Goal: Task Accomplishment & Management: Complete application form

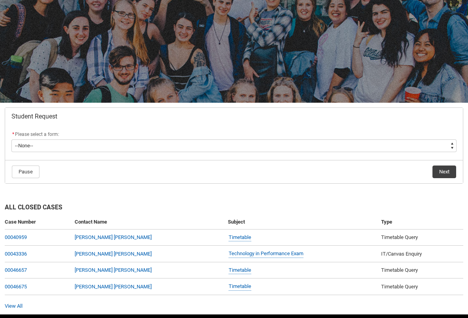
scroll to position [35, 0]
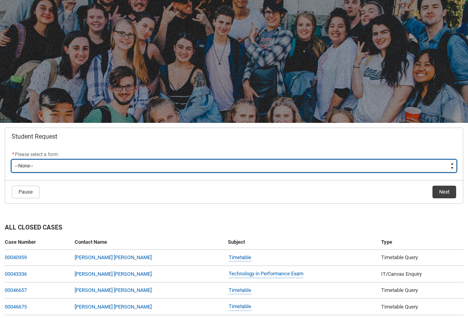
click at [123, 165] on select "--None-- Academic Transcript Application to Appeal Assignment Extension Change …" at bounding box center [234, 166] width 446 height 13
type lightning-select "Special_Consideration_Choice"
click at [11, 160] on select "--None-- Academic Transcript Application to Appeal Assignment Extension Change …" at bounding box center [234, 166] width 446 height 13
select select "Special_Consideration_Choice"
click at [81, 161] on select "--None-- Academic Transcript Application to Appeal Assignment Extension Change …" at bounding box center [234, 166] width 446 height 13
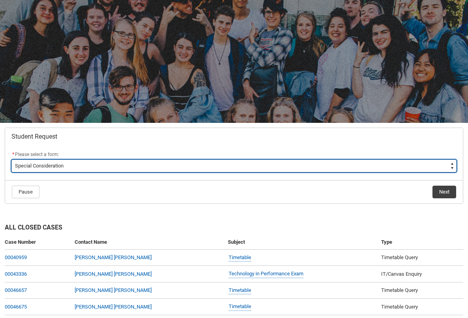
type lightning-select "Withdraw_Cancel_Enrolment_Choice"
click at [11, 160] on select "--None-- Academic Transcript Application to Appeal Assignment Extension Change …" at bounding box center [234, 166] width 446 height 13
select select "Withdraw_Cancel_Enrolment_Choice"
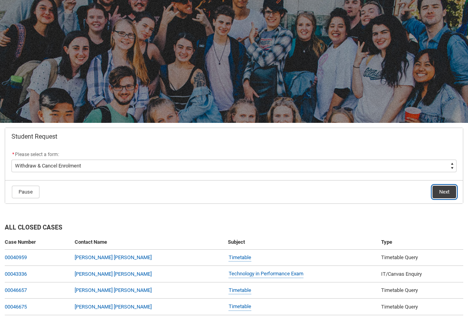
click at [443, 193] on button "Next" at bounding box center [445, 192] width 24 height 13
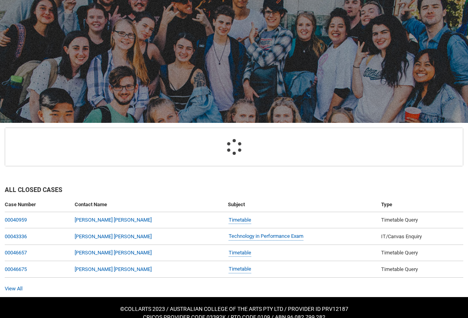
scroll to position [84, 0]
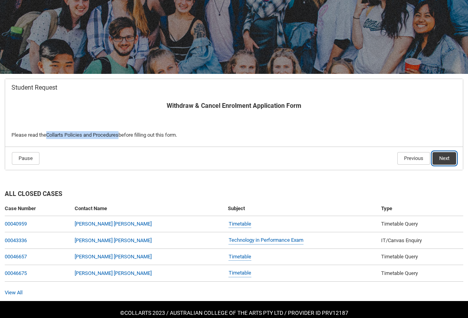
click at [440, 158] on button "Next" at bounding box center [445, 158] width 24 height 13
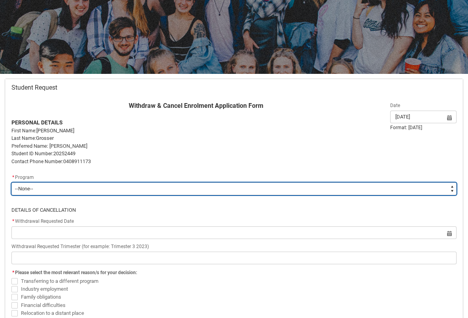
click at [98, 194] on select "--None-- Bachelor of Music Production V2" at bounding box center [234, 189] width 446 height 13
click at [11, 183] on select "--None-- Bachelor of Music Production V2" at bounding box center [234, 189] width 446 height 13
click at [98, 194] on select "--None-- Bachelor of Music Production V2" at bounding box center [234, 189] width 446 height 13
type lightning-select "recordPicklist_ProgramEnrollment.a0jOZ0000032NI9YAM"
click at [11, 183] on select "--None-- Bachelor of Music Production V2" at bounding box center [234, 189] width 446 height 13
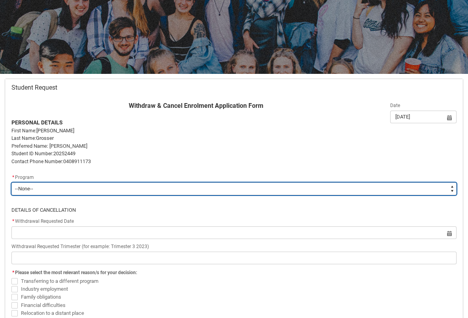
select select "recordPicklist_ProgramEnrollment.a0jOZ0000032NI9YAM"
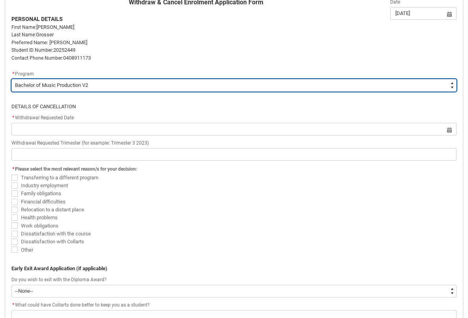
scroll to position [191, 0]
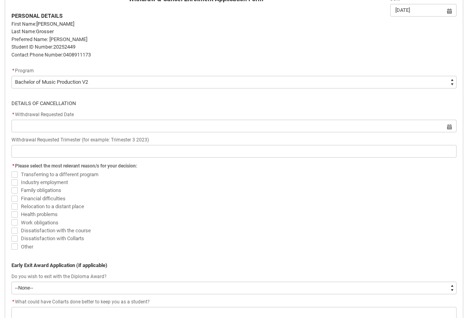
click at [36, 222] on span "Work obligations" at bounding box center [40, 223] width 38 height 6
click at [11, 219] on input "Work obligations" at bounding box center [11, 218] width 0 height 0
checkbox input "true"
click at [32, 216] on span "Health problems" at bounding box center [39, 214] width 37 height 6
click at [11, 211] on input "Health problems" at bounding box center [11, 210] width 0 height 0
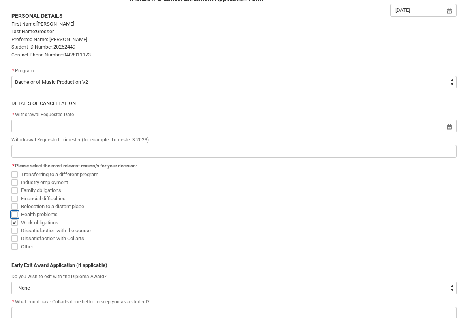
checkbox input "true"
click at [177, 202] on span "Financial difficulties" at bounding box center [234, 198] width 446 height 8
click at [34, 191] on span "Family obligations" at bounding box center [41, 190] width 40 height 6
click at [11, 187] on input "Family obligations" at bounding box center [11, 186] width 0 height 0
checkbox input "true"
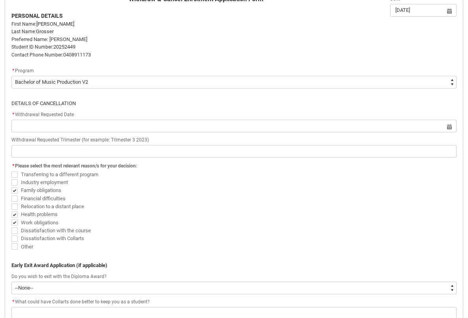
click at [189, 206] on span "Relocation to a distant place" at bounding box center [234, 206] width 446 height 8
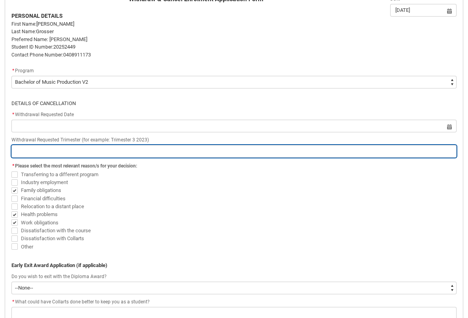
click at [73, 152] on input "Redu_Student_Request flow" at bounding box center [234, 151] width 446 height 13
type lightning-primitive-input-simple "T"
type input "T"
type lightning-primitive-input-simple "Tr"
type input "Tr"
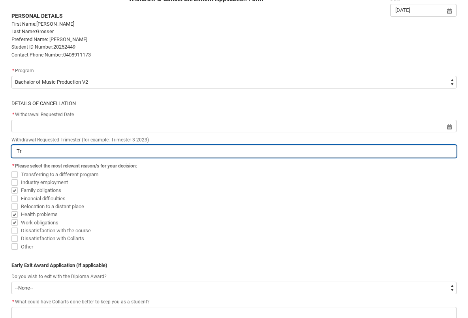
type lightning-primitive-input-simple "Tri"
type input "Tri"
type lightning-primitive-input-simple "Trim"
type input "Trim"
type lightning-primitive-input-simple "Trime"
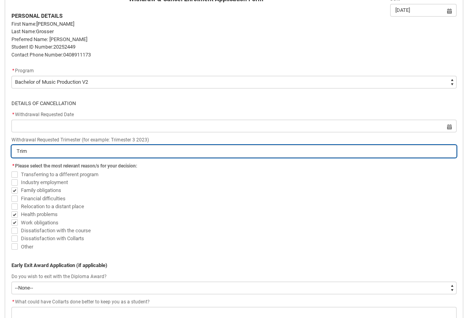
type input "Trime"
type lightning-primitive-input-simple "Trimes"
type input "Trimes"
type lightning-primitive-input-simple "Trimest"
type input "Trimest"
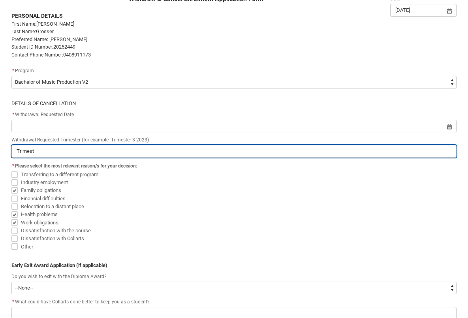
type lightning-primitive-input-simple "Trimeste"
type input "Trimeste"
type lightning-primitive-input-simple "Trimester"
type input "Trimester"
type lightning-primitive-input-simple "Trimester"
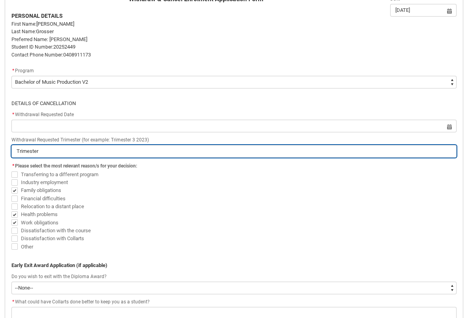
type input "Trimester"
type lightning-primitive-input-simple "Trimester 3"
type input "Trimester 3"
type lightning-primitive-input-simple "Trimester 3"
type input "Trimester 3"
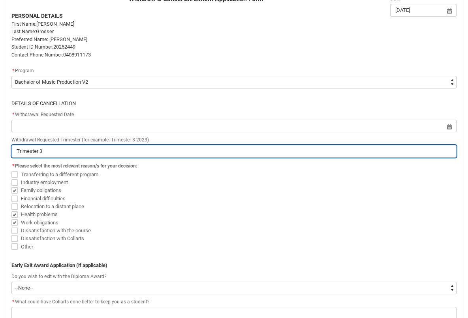
type lightning-primitive-input-simple "Trimester 3 0"
type input "Trimester 3 0"
type lightning-primitive-input-simple "Trimester 3"
type input "Trimester 3"
type lightning-primitive-input-simple "Trimester 3 2"
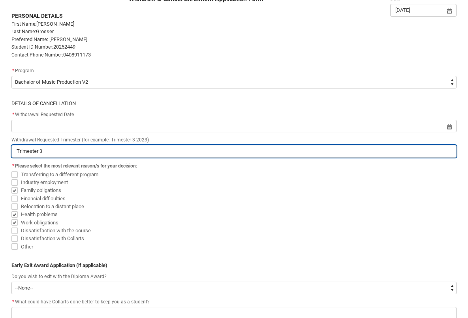
type input "Trimester 3 2"
type lightning-primitive-input-simple "Trimester 3 20"
type input "Trimester 3 20"
type lightning-primitive-input-simple "Trimester 3 202"
type input "Trimester 3 202"
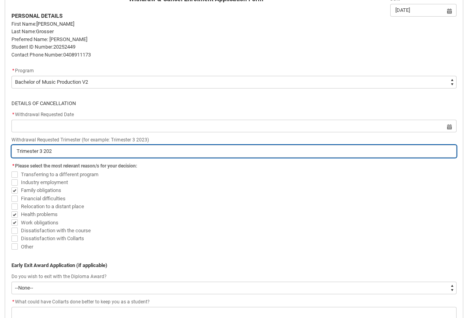
type lightning-primitive-input-simple "Trimester 3 2025"
type input "Trimester 3 2025"
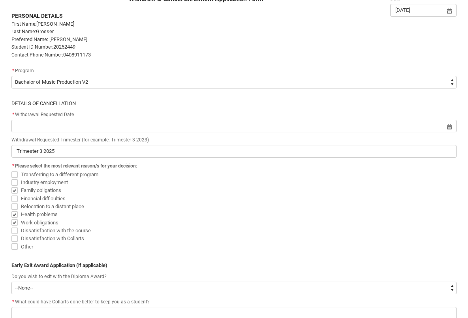
click at [288, 112] on div "* Withdrawal Requested Date" at bounding box center [234, 114] width 446 height 9
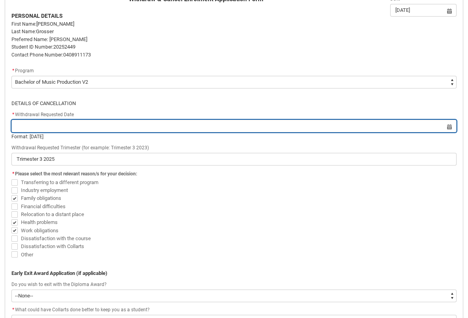
click at [287, 120] on input "Redu_Student_Request flow" at bounding box center [234, 126] width 446 height 13
select select "2025"
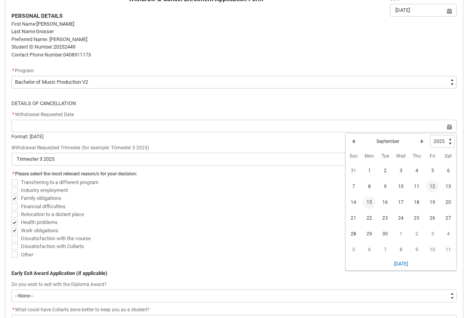
click at [370, 203] on span "15" at bounding box center [369, 202] width 13 height 13
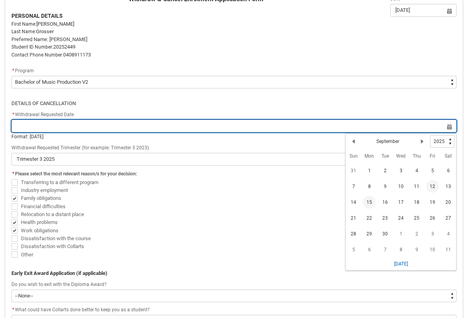
type lightning-datepicker "2025-09-15"
type lightning-input "2025-09-15"
type input "15 Sept 2025"
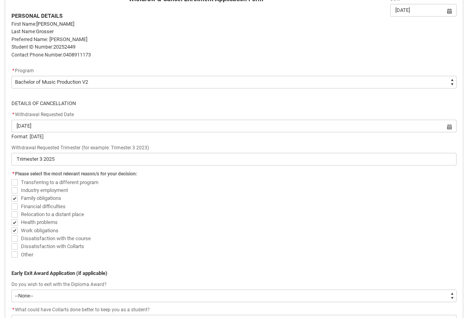
click at [370, 203] on span "Financial difficulties" at bounding box center [234, 206] width 446 height 8
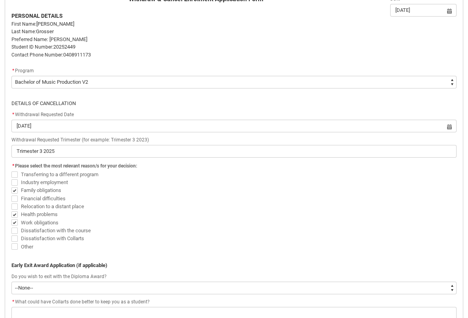
click at [336, 204] on span "Relocation to a distant place" at bounding box center [234, 206] width 446 height 8
drag, startPoint x: 72, startPoint y: 114, endPoint x: 15, endPoint y: 118, distance: 57.9
click at [15, 118] on div "* Withdrawal Requested Date" at bounding box center [234, 114] width 446 height 9
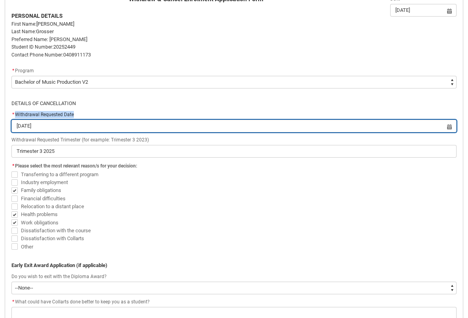
click at [88, 128] on input "15 Sept 2025" at bounding box center [234, 126] width 446 height 13
select select "2025"
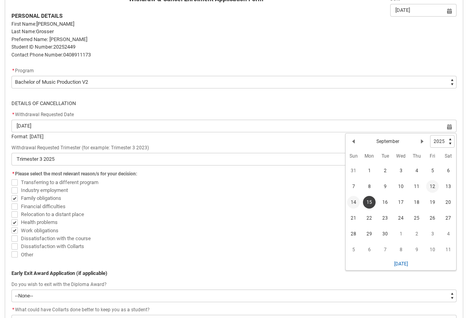
click at [357, 204] on span "14" at bounding box center [353, 202] width 13 height 13
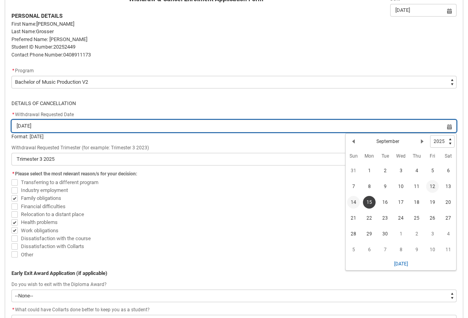
type lightning-datepicker "2025-09-14"
type lightning-input "2025-09-14"
type input "14 Sept 2025"
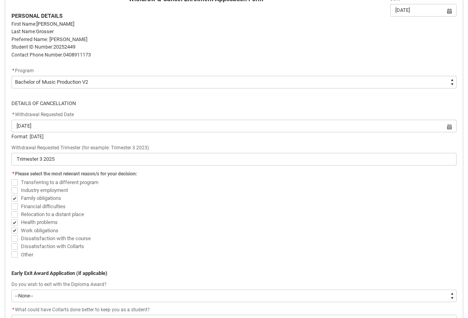
click at [357, 204] on span "Financial difficulties" at bounding box center [234, 206] width 446 height 8
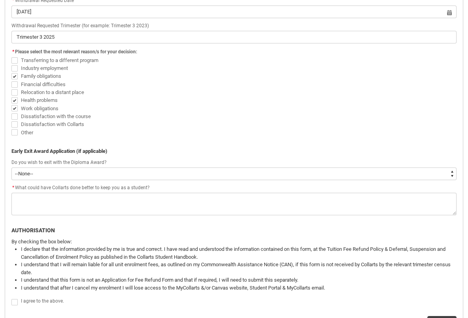
scroll to position [307, 0]
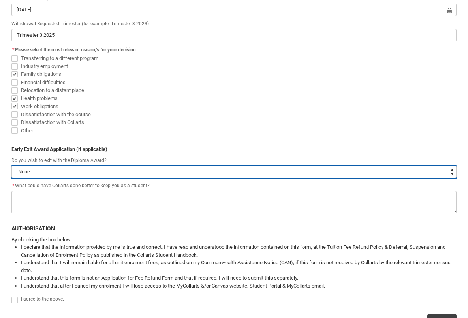
click at [129, 175] on select "--None-- Yes No" at bounding box center [234, 172] width 446 height 13
click at [11, 166] on select "--None-- Yes No" at bounding box center [234, 172] width 446 height 13
click at [130, 173] on select "--None-- Yes No" at bounding box center [234, 172] width 446 height 13
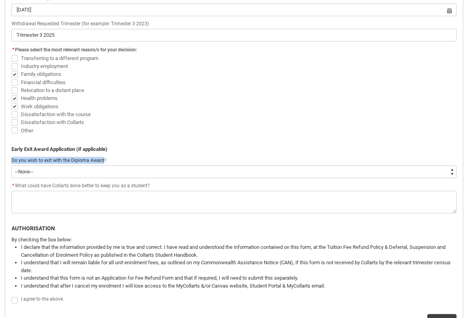
drag, startPoint x: 11, startPoint y: 159, endPoint x: 103, endPoint y: 160, distance: 91.7
click at [103, 160] on span "Do you wish to exit with the Diploma Award?" at bounding box center [58, 161] width 95 height 6
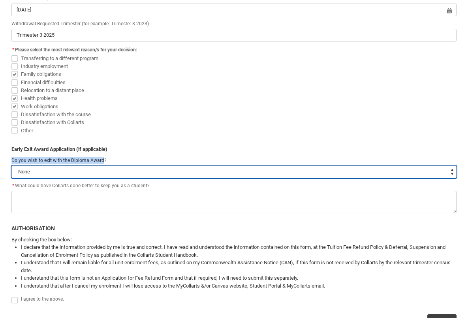
click at [52, 169] on select "--None-- Yes No" at bounding box center [234, 172] width 446 height 13
type lightning-select "No"
click at [11, 166] on select "--None-- Yes No" at bounding box center [234, 172] width 446 height 13
select select "No"
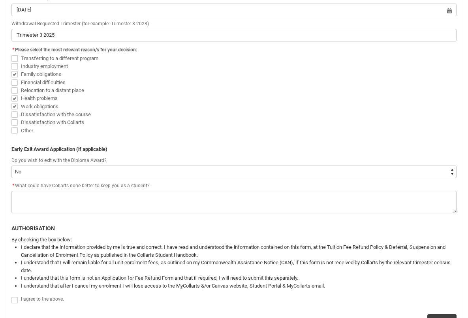
click at [140, 149] on p "Early Exit Award Application (if applicable)" at bounding box center [234, 149] width 446 height 8
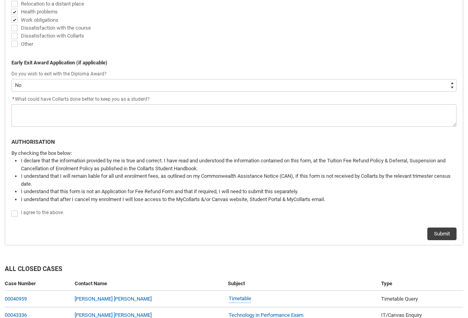
scroll to position [387, 0]
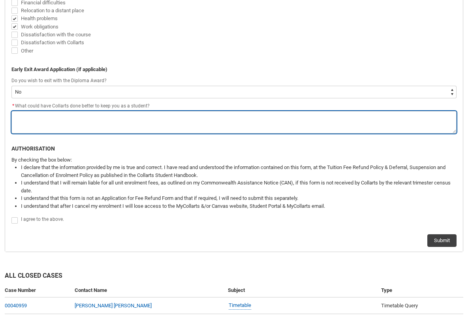
click at [117, 126] on textarea "*" at bounding box center [234, 122] width 446 height 23
type lightning-textarea "L"
type textarea "L"
type lightning-textarea "Lo"
type textarea "Lo"
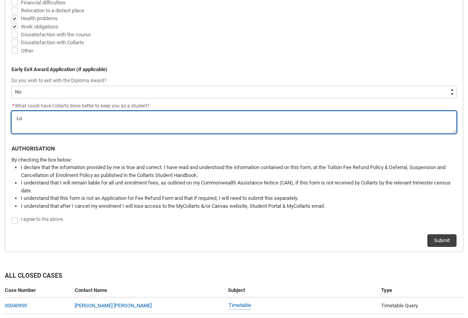
type lightning-textarea "Loo"
type textarea "Loo"
type lightning-textarea "Look"
type textarea "Look"
type lightning-textarea "Looki"
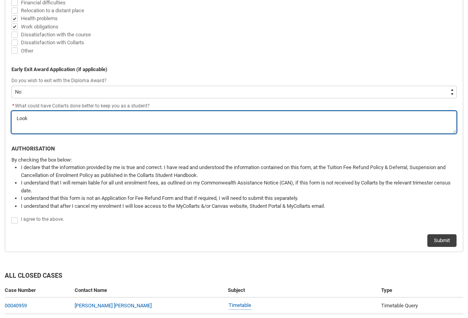
type textarea "Looki"
type lightning-textarea "Lookin"
type textarea "Lookin"
type lightning-textarea "Looking"
type textarea "Looking"
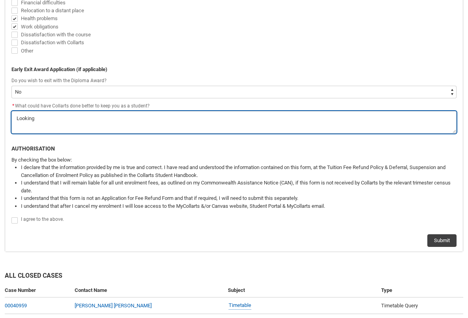
type lightning-textarea "Looking"
type textarea "Looking"
type lightning-textarea "Looking a"
type textarea "Looking a"
type lightning-textarea "Looking af"
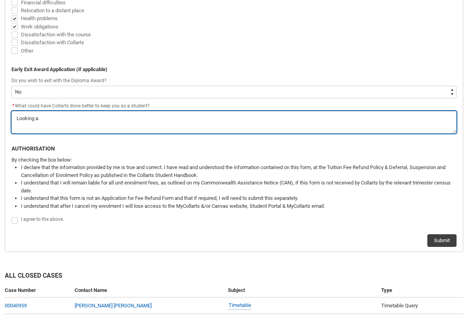
type textarea "Looking af"
type lightning-textarea "Looking aft"
type textarea "Looking aft"
type lightning-textarea "Looking afte"
type textarea "Looking afte"
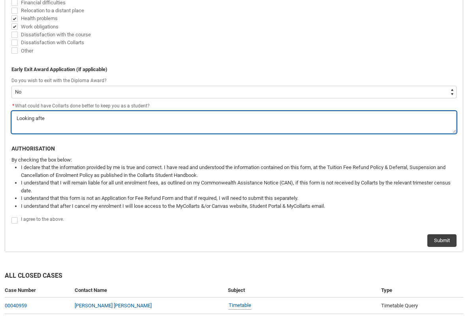
type lightning-textarea "Looking after"
type textarea "Looking after"
type lightning-textarea "Looking after"
type textarea "Looking after"
type lightning-textarea "Looking after m"
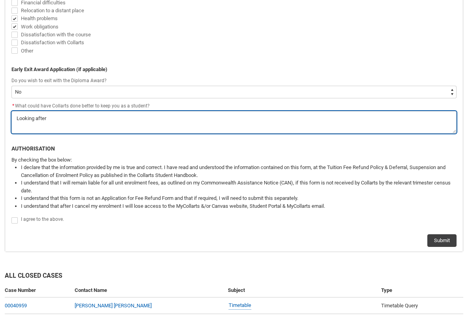
type textarea "Looking after m"
type lightning-textarea "Looking after my"
type textarea "Looking after my"
type lightning-textarea "Looking after mys"
type textarea "Looking after mys"
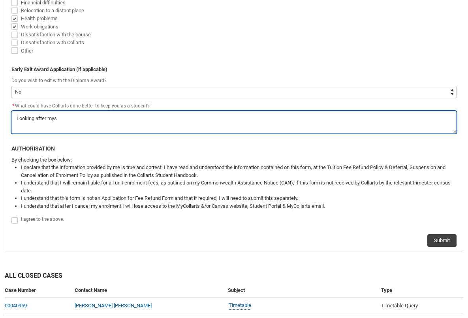
type lightning-textarea "Looking after mysl"
type textarea "Looking after mysl"
type lightning-textarea "Looking after mysle"
type textarea "Looking after mysle"
type lightning-textarea "Looking after myslef"
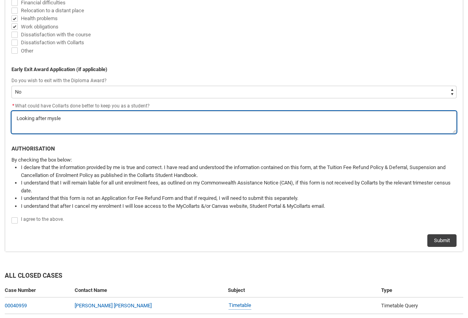
type textarea "Looking after myslef"
type lightning-textarea "Looking after myslef"
type textarea "Looking after myslef"
type lightning-textarea "Looking after myslef"
type textarea "Looking after myslef"
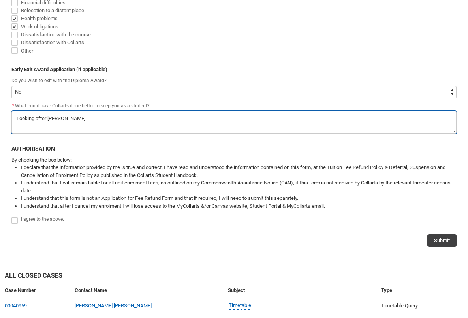
type lightning-textarea "Looking after mysle"
type textarea "Looking after mysle"
type lightning-textarea "Looking after mysl"
type textarea "Looking after mysl"
type lightning-textarea "Looking after mys"
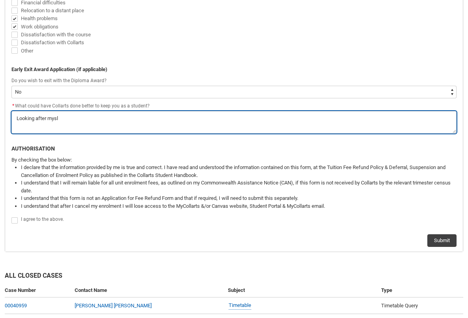
type textarea "Looking after mys"
type lightning-textarea "Looking after my"
type textarea "Looking after my"
type lightning-textarea "Looking after m"
type textarea "Looking after m"
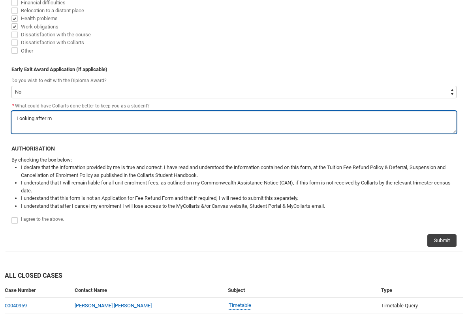
type lightning-textarea "Looking after"
type textarea "Looking after"
type lightning-textarea "Looking after"
type textarea "Looking after"
type lightning-textarea "Looking afte"
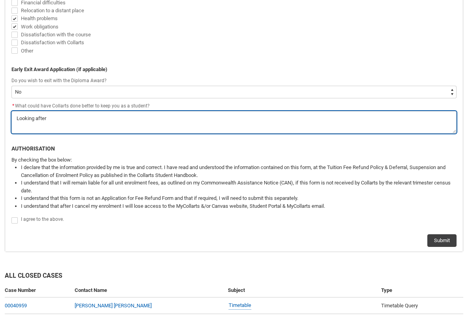
type textarea "Looking afte"
type lightning-textarea "Looking aft"
type textarea "Looking aft"
type lightning-textarea "Looking af"
type textarea "Looking af"
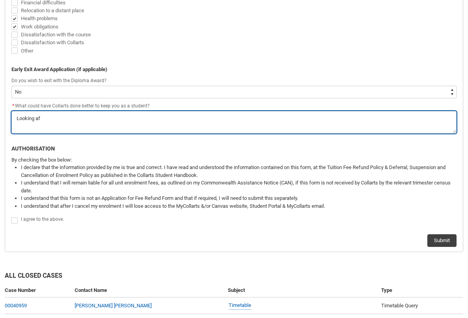
type lightning-textarea "Looking a"
type textarea "Looking a"
type lightning-textarea "Looking"
type textarea "Looking"
type lightning-textarea "Looking"
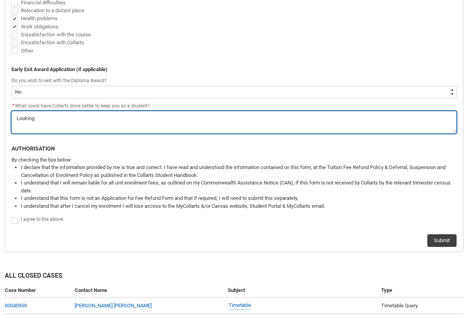
type textarea "Looking"
type lightning-textarea "Lookin"
type textarea "Lookin"
type lightning-textarea "Looki"
type textarea "Looki"
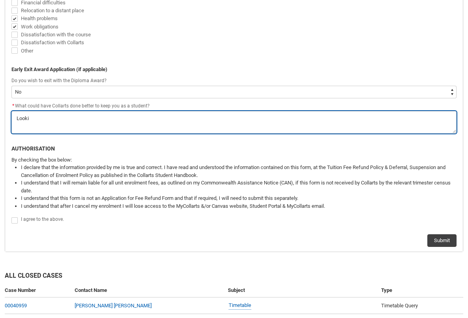
type lightning-textarea "Look"
type textarea "Look"
type lightning-textarea "Loo"
type textarea "Loo"
type lightning-textarea "Lo"
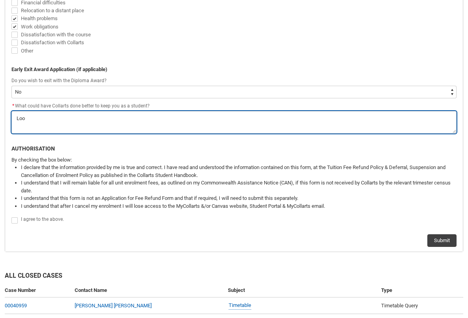
type textarea "Lo"
type lightning-textarea "L"
type textarea "L"
type lightning-textarea "N"
type textarea "N"
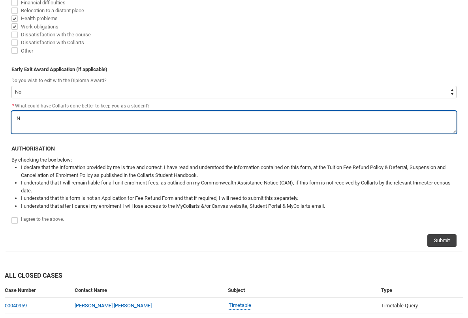
type lightning-textarea "No"
type textarea "No"
type lightning-textarea "Not"
type textarea "Not"
type lightning-textarea "Noth"
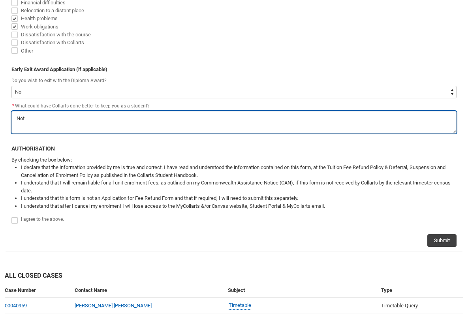
type textarea "Noth"
type lightning-textarea "Nothi"
type textarea "Nothi"
type lightning-textarea "Nothin"
type textarea "Nothin"
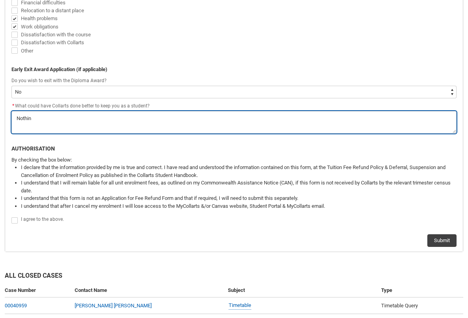
type lightning-textarea "Nothing"
type textarea "Nothing"
type lightning-textarea "Nothing"
type textarea "Nothing"
type lightning-textarea "Nothing"
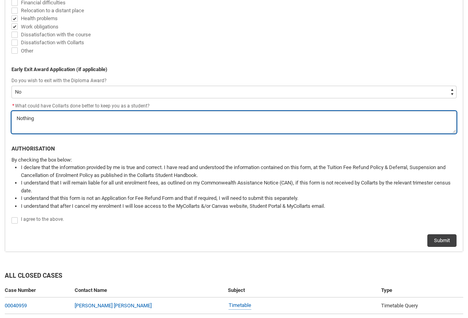
type textarea "Nothing"
type lightning-textarea "Nothin"
type textarea "Nothin"
type lightning-textarea "Nothi"
type textarea "Nothi"
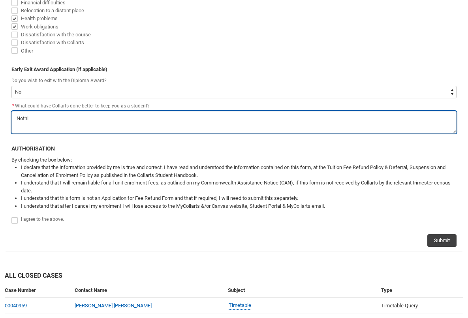
type lightning-textarea "Noth"
type textarea "Noth"
type lightning-textarea "Not"
type textarea "Not"
type lightning-textarea "No"
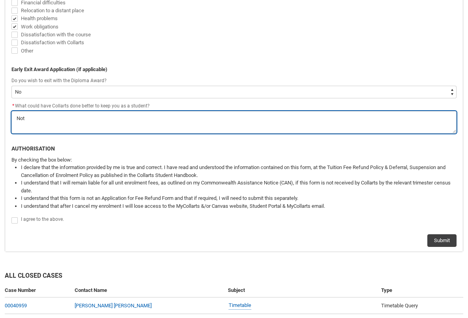
type textarea "No"
type lightning-textarea "N"
type textarea "N"
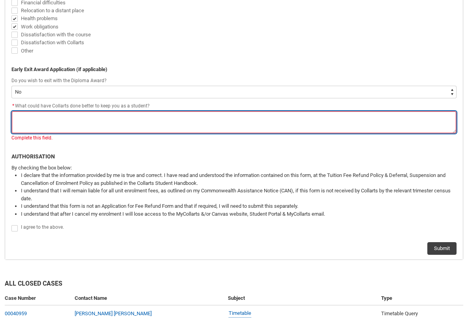
type lightning-textarea "I"
type textarea "I"
type lightning-textarea "I"
type textarea "I"
type lightning-textarea "I d"
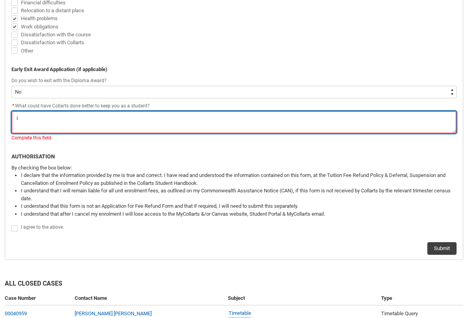
type textarea "I d"
type lightning-textarea "I do"
type textarea "I do"
type lightning-textarea "I don"
type textarea "I don"
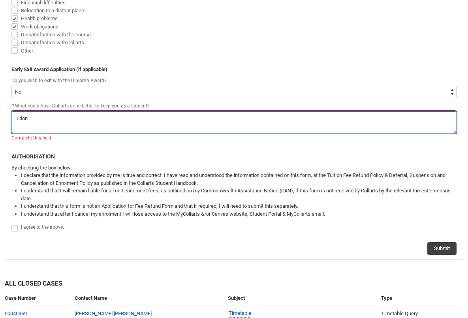
type lightning-textarea "I don'"
type textarea "I don'"
type lightning-textarea "I don't"
type textarea "I don't"
type lightning-textarea "I don't"
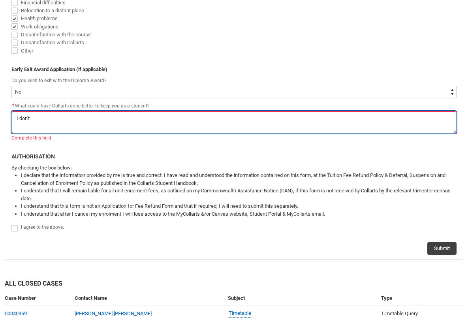
type textarea "I don't"
type lightning-textarea "I don't k"
type textarea "I don't k"
type lightning-textarea "I don't kn"
type textarea "I don't kn"
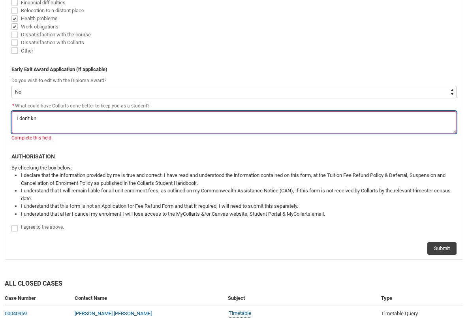
type lightning-textarea "I don't kno"
type textarea "I don't kno"
type lightning-textarea "I don't know"
type textarea "I don't know"
type lightning-textarea "I don't know"
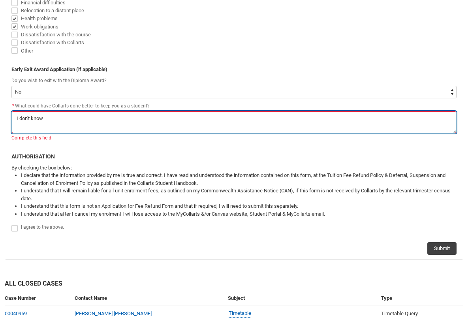
type textarea "I don't know"
type lightning-textarea "I don't know"
type textarea "I don't know"
type lightning-textarea "I don't know,"
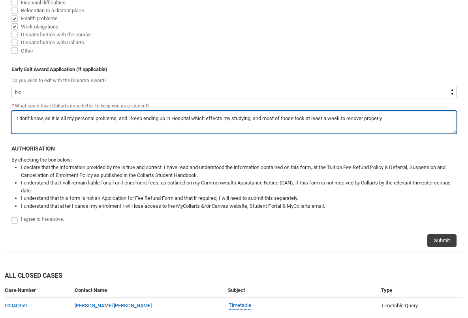
drag, startPoint x: 126, startPoint y: 118, endPoint x: 249, endPoint y: 111, distance: 122.7
click at [248, 111] on textarea "*" at bounding box center [234, 122] width 446 height 23
click at [236, 115] on textarea "*" at bounding box center [234, 122] width 446 height 23
drag, startPoint x: 154, startPoint y: 114, endPoint x: 101, endPoint y: 112, distance: 53.0
click at [101, 112] on textarea "*" at bounding box center [234, 122] width 446 height 23
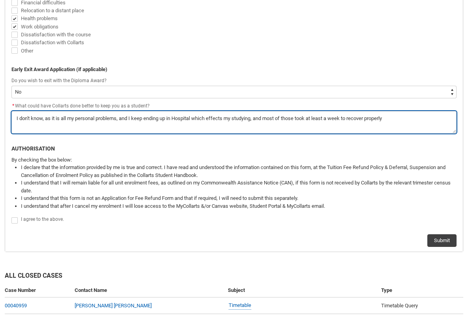
click at [101, 112] on textarea "*" at bounding box center [234, 122] width 446 height 23
drag, startPoint x: 193, startPoint y: 117, endPoint x: 321, endPoint y: 126, distance: 128.7
click at [323, 126] on textarea "*" at bounding box center [234, 122] width 446 height 23
click at [213, 113] on textarea "*" at bounding box center [234, 122] width 446 height 23
drag, startPoint x: 330, startPoint y: 117, endPoint x: 413, endPoint y: 120, distance: 83.9
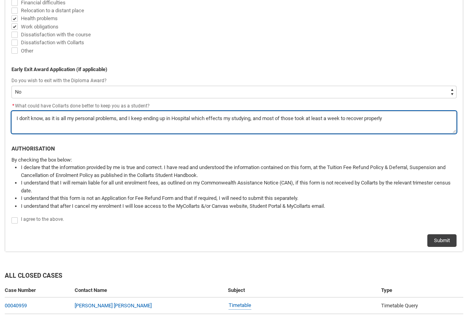
click at [413, 120] on textarea "*" at bounding box center [234, 122] width 446 height 23
click at [406, 121] on textarea "*" at bounding box center [234, 122] width 446 height 23
click at [402, 123] on textarea "*" at bounding box center [234, 122] width 446 height 23
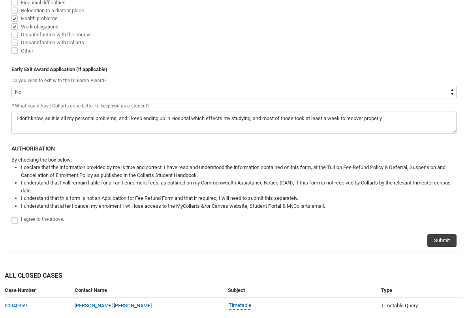
click at [13, 218] on span "Redu_Student_Request flow" at bounding box center [14, 220] width 6 height 6
click at [11, 216] on input "Redu_Student_Request flow" at bounding box center [11, 216] width 0 height 0
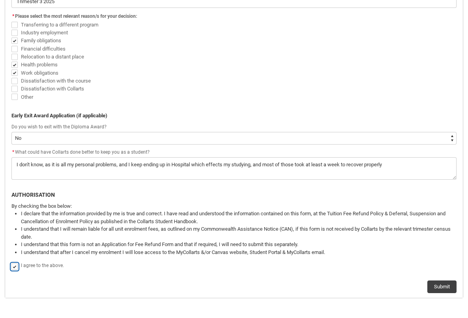
scroll to position [343, 0]
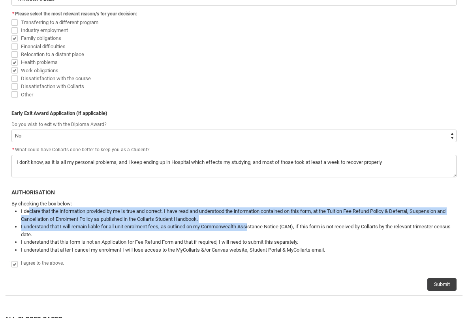
drag, startPoint x: 30, startPoint y: 210, endPoint x: 252, endPoint y: 225, distance: 221.9
click at [253, 225] on ul "I declare that the information provided by me is true and correct. I have read …" at bounding box center [239, 231] width 436 height 46
click at [251, 225] on li "I understand that I will remain liable for all unit enrolment fees, as outlined…" at bounding box center [239, 230] width 436 height 15
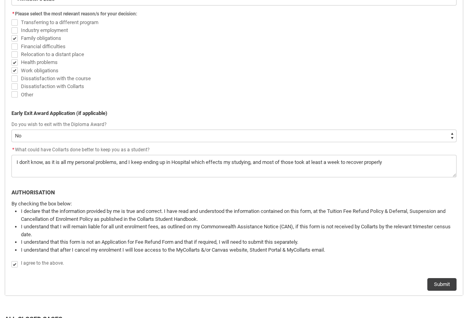
click at [247, 225] on li "I understand that I will remain liable for all unit enrolment fees, as outlined…" at bounding box center [239, 230] width 436 height 15
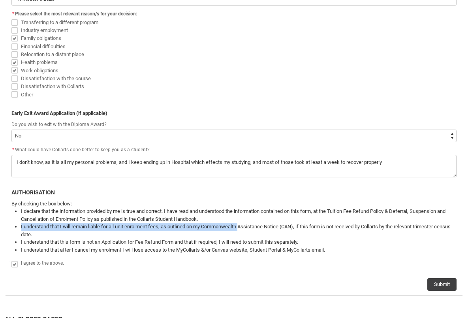
drag, startPoint x: 239, startPoint y: 224, endPoint x: 218, endPoint y: 221, distance: 21.1
click at [219, 222] on ul "I declare that the information provided by me is true and correct. I have read …" at bounding box center [239, 231] width 436 height 46
click at [217, 221] on li "I declare that the information provided by me is true and correct. I have read …" at bounding box center [239, 215] width 436 height 15
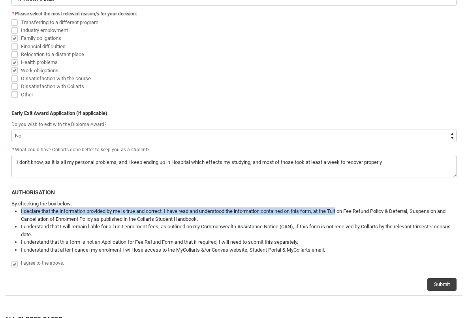
drag, startPoint x: 177, startPoint y: 204, endPoint x: 344, endPoint y: 213, distance: 167.1
click at [344, 213] on span "By checking the box below: I declare that the information provided by me is tru…" at bounding box center [234, 227] width 446 height 54
click at [344, 213] on li "I declare that the information provided by me is true and correct. I have read …" at bounding box center [239, 215] width 436 height 15
drag, startPoint x: 304, startPoint y: 204, endPoint x: 256, endPoint y: 208, distance: 47.6
click at [256, 208] on span "By checking the box below: I declare that the information provided by me is tru…" at bounding box center [234, 227] width 446 height 54
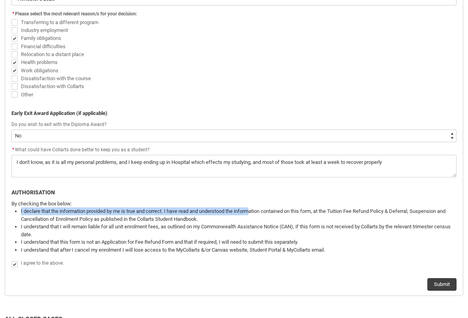
click at [256, 208] on li "I declare that the information provided by me is true and correct. I have read …" at bounding box center [239, 215] width 436 height 15
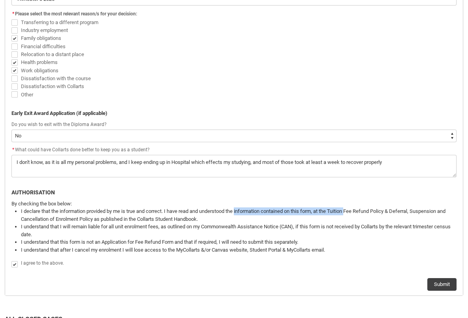
drag, startPoint x: 256, startPoint y: 208, endPoint x: 351, endPoint y: 213, distance: 95.0
click at [351, 213] on li "I declare that the information provided by me is true and correct. I have read …" at bounding box center [239, 215] width 436 height 15
click at [351, 214] on li "I declare that the information provided by me is true and correct. I have read …" at bounding box center [239, 215] width 436 height 15
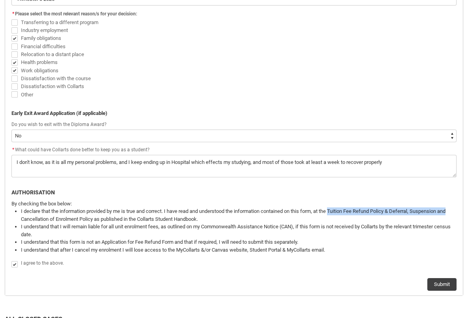
drag, startPoint x: 396, startPoint y: 212, endPoint x: 461, endPoint y: 213, distance: 65.6
click at [461, 213] on flowruntime-screen-field "By checking the box below: I declare that the information provided by me is tru…" at bounding box center [234, 229] width 455 height 59
click at [423, 214] on li "I declare that the information provided by me is true and correct. I have read …" at bounding box center [239, 215] width 436 height 15
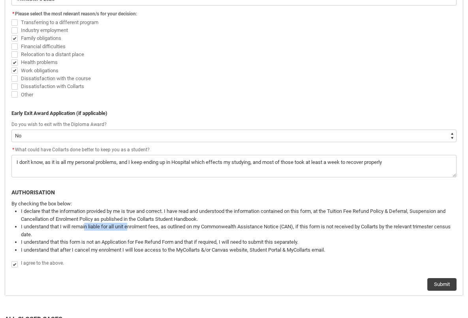
drag, startPoint x: 107, startPoint y: 227, endPoint x: 130, endPoint y: 228, distance: 22.9
click at [130, 228] on li "I understand that I will remain liable for all unit enrolment fees, as outlined…" at bounding box center [239, 230] width 436 height 15
drag, startPoint x: 92, startPoint y: 227, endPoint x: 178, endPoint y: 227, distance: 86.6
click at [181, 227] on li "I understand that I will remain liable for all unit enrolment fees, as outlined…" at bounding box center [239, 230] width 436 height 15
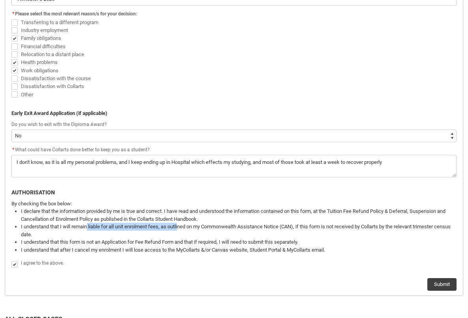
click at [177, 227] on li "I understand that I will remain liable for all unit enrolment fees, as outlined…" at bounding box center [239, 230] width 436 height 15
drag, startPoint x: 134, startPoint y: 226, endPoint x: 185, endPoint y: 228, distance: 51.1
click at [185, 228] on li "I understand that I will remain liable for all unit enrolment fees, as outlined…" at bounding box center [239, 230] width 436 height 15
click at [183, 229] on li "I understand that I will remain liable for all unit enrolment fees, as outlined…" at bounding box center [239, 230] width 436 height 15
drag, startPoint x: 208, startPoint y: 228, endPoint x: 244, endPoint y: 229, distance: 36.0
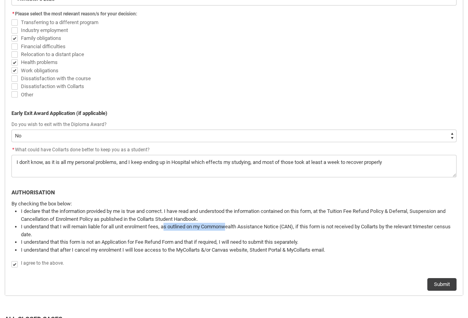
click at [237, 228] on li "I understand that I will remain liable for all unit enrolment fees, as outlined…" at bounding box center [239, 230] width 436 height 15
click at [244, 229] on li "I understand that I will remain liable for all unit enrolment fees, as outlined…" at bounding box center [239, 230] width 436 height 15
drag, startPoint x: 226, startPoint y: 228, endPoint x: 301, endPoint y: 229, distance: 75.1
click at [296, 228] on li "I understand that I will remain liable for all unit enrolment fees, as outlined…" at bounding box center [239, 230] width 436 height 15
click at [301, 229] on li "I understand that I will remain liable for all unit enrolment fees, as outlined…" at bounding box center [239, 230] width 436 height 15
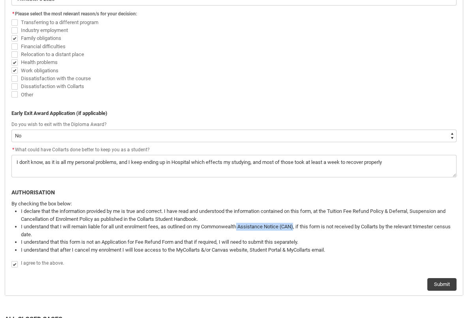
drag, startPoint x: 299, startPoint y: 229, endPoint x: 234, endPoint y: 224, distance: 65.4
click at [235, 224] on li "I understand that I will remain liable for all unit enrolment fees, as outlined…" at bounding box center [239, 230] width 436 height 15
click at [229, 225] on li "I understand that I will remain liable for all unit enrolment fees, as outlined…" at bounding box center [239, 230] width 436 height 15
drag, startPoint x: 229, startPoint y: 228, endPoint x: 365, endPoint y: 223, distance: 136.5
click at [313, 222] on ul "I declare that the information provided by me is true and correct. I have read …" at bounding box center [239, 231] width 436 height 46
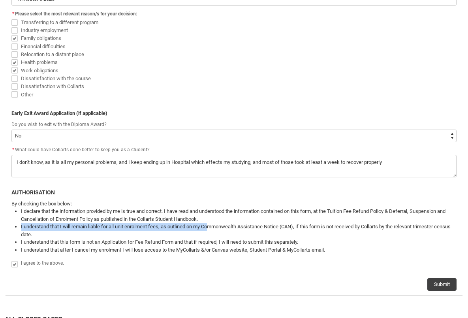
click at [364, 223] on li "I understand that I will remain liable for all unit enrolment fees, as outlined…" at bounding box center [239, 230] width 436 height 15
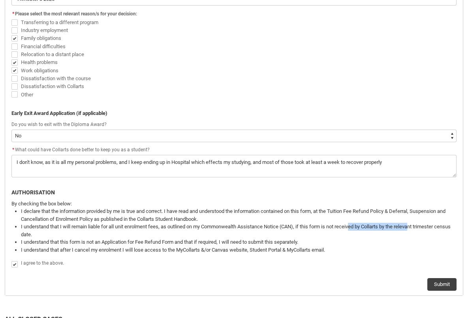
drag, startPoint x: 357, startPoint y: 226, endPoint x: 417, endPoint y: 230, distance: 60.2
click at [417, 230] on li "I understand that I will remain liable for all unit enrolment fees, as outlined…" at bounding box center [239, 230] width 436 height 15
drag, startPoint x: 417, startPoint y: 230, endPoint x: 409, endPoint y: 229, distance: 8.8
click at [417, 230] on li "I understand that I will remain liable for all unit enrolment fees, as outlined…" at bounding box center [239, 230] width 436 height 15
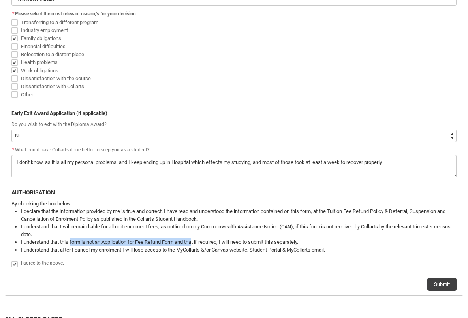
drag, startPoint x: 100, startPoint y: 241, endPoint x: 255, endPoint y: 244, distance: 155.0
click at [236, 243] on li "I understand that this form is not an Application for Fee Refund Form and that …" at bounding box center [239, 242] width 436 height 8
click at [256, 244] on li "I understand that this form is not an Application for Fee Refund Form and that …" at bounding box center [239, 242] width 436 height 8
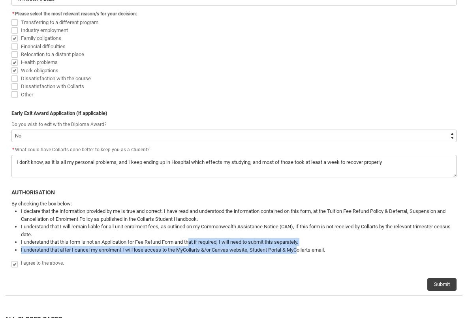
drag, startPoint x: 194, startPoint y: 242, endPoint x: 304, endPoint y: 249, distance: 109.8
click at [304, 249] on ul "I declare that the information provided by me is true and correct. I have read …" at bounding box center [239, 231] width 436 height 46
click at [308, 244] on li "I understand that this form is not an Application for Fee Refund Form and that …" at bounding box center [239, 242] width 436 height 8
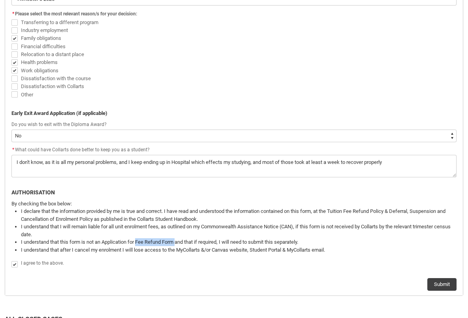
drag, startPoint x: 140, startPoint y: 242, endPoint x: 178, endPoint y: 245, distance: 38.5
click at [178, 245] on li "I understand that this form is not an Application for Fee Refund Form and that …" at bounding box center [239, 242] width 436 height 8
click at [216, 215] on li "I declare that the information provided by me is true and correct. I have read …" at bounding box center [239, 215] width 436 height 15
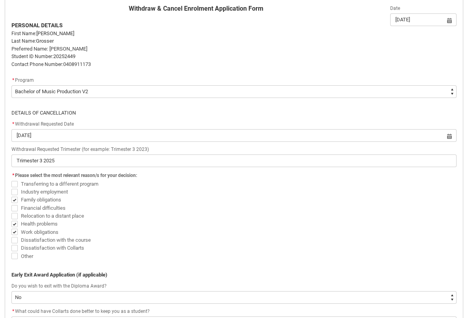
scroll to position [0, 0]
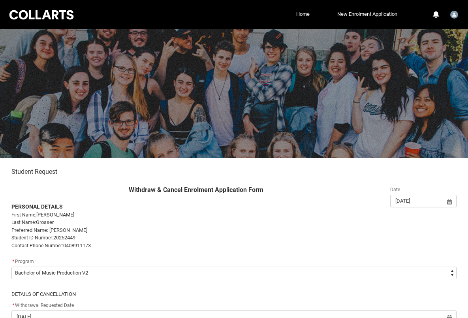
drag, startPoint x: 132, startPoint y: 66, endPoint x: 132, endPoint y: 61, distance: 4.8
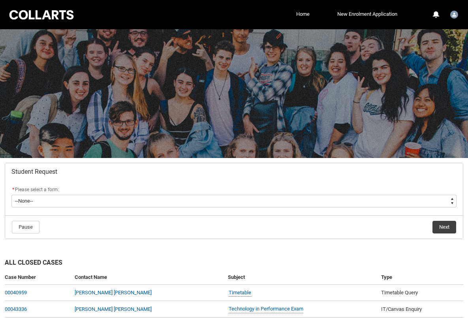
click at [45, 23] on div "Collarts Education Community Home New Enrolment Application More 0 Notification…" at bounding box center [234, 14] width 453 height 29
click at [49, 13] on div at bounding box center [41, 15] width 67 height 12
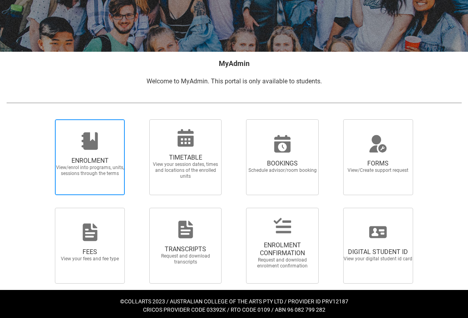
scroll to position [110, 0]
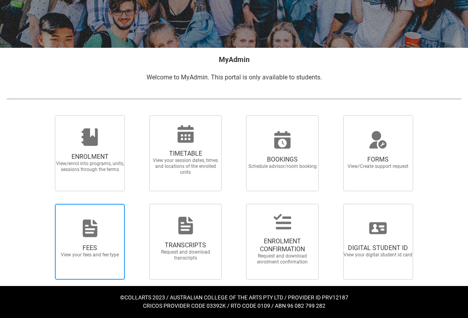
click at [102, 223] on div at bounding box center [90, 228] width 76 height 19
click at [46, 204] on input "FEES View your fees and fee type" at bounding box center [46, 204] width 0 height 0
radio input "true"
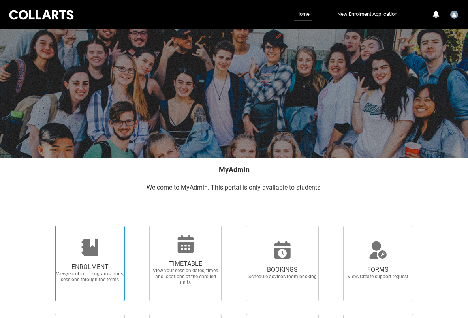
click at [111, 241] on div at bounding box center [90, 247] width 76 height 19
click at [46, 226] on input "ENROLMENT View/enrol into programs, units, sessions through the terms" at bounding box center [46, 225] width 0 height 0
radio input "true"
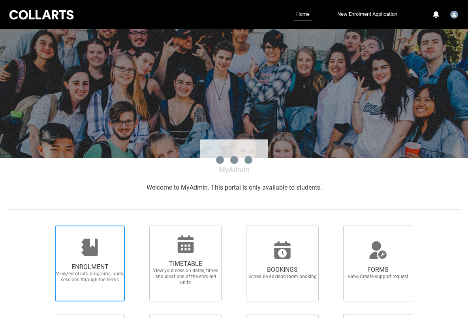
drag, startPoint x: 124, startPoint y: 134, endPoint x: 119, endPoint y: 132, distance: 5.3
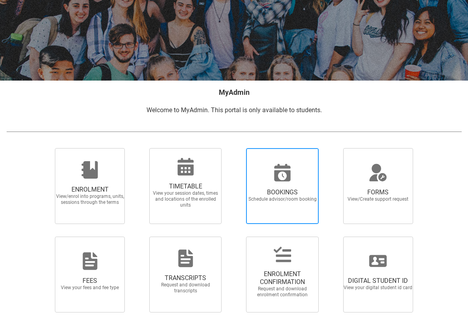
scroll to position [36, 0]
